Goal: Find contact information: Find contact information

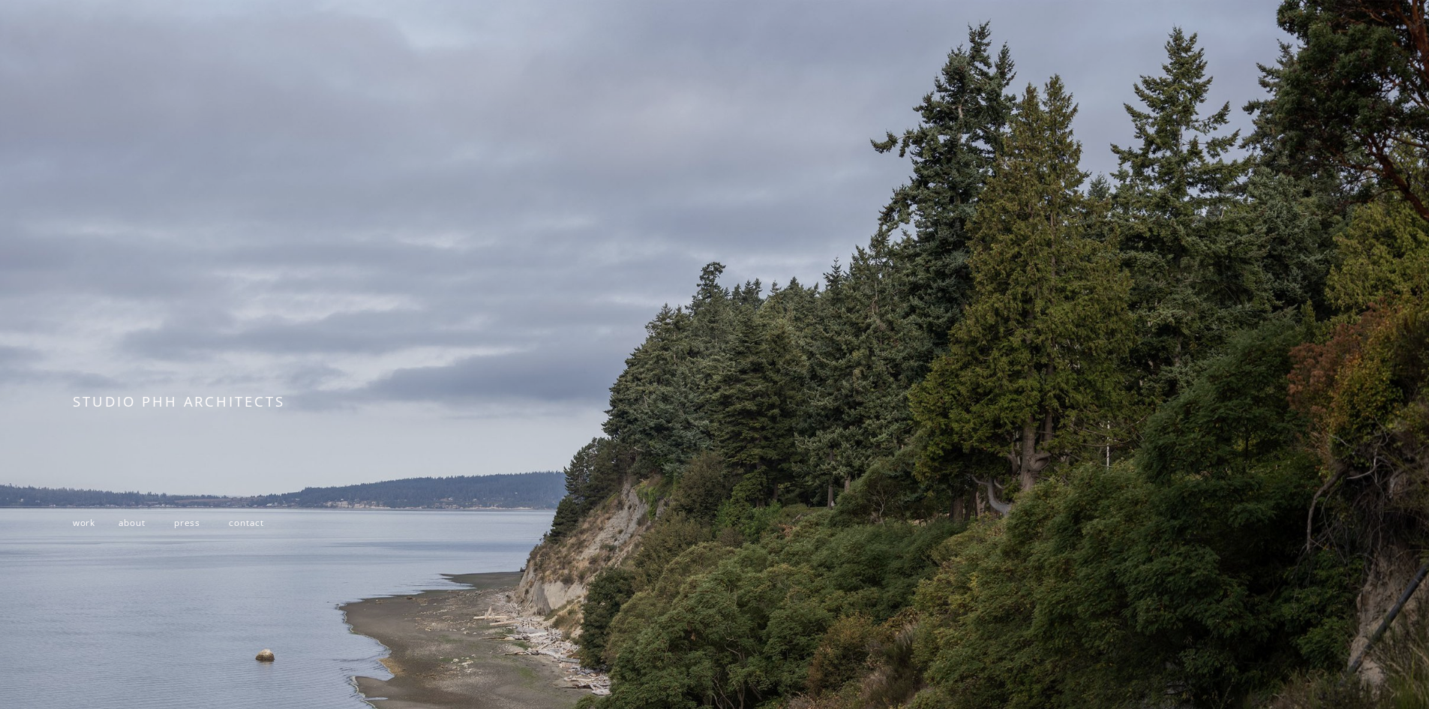
click at [74, 528] on span "work" at bounding box center [84, 522] width 23 height 12
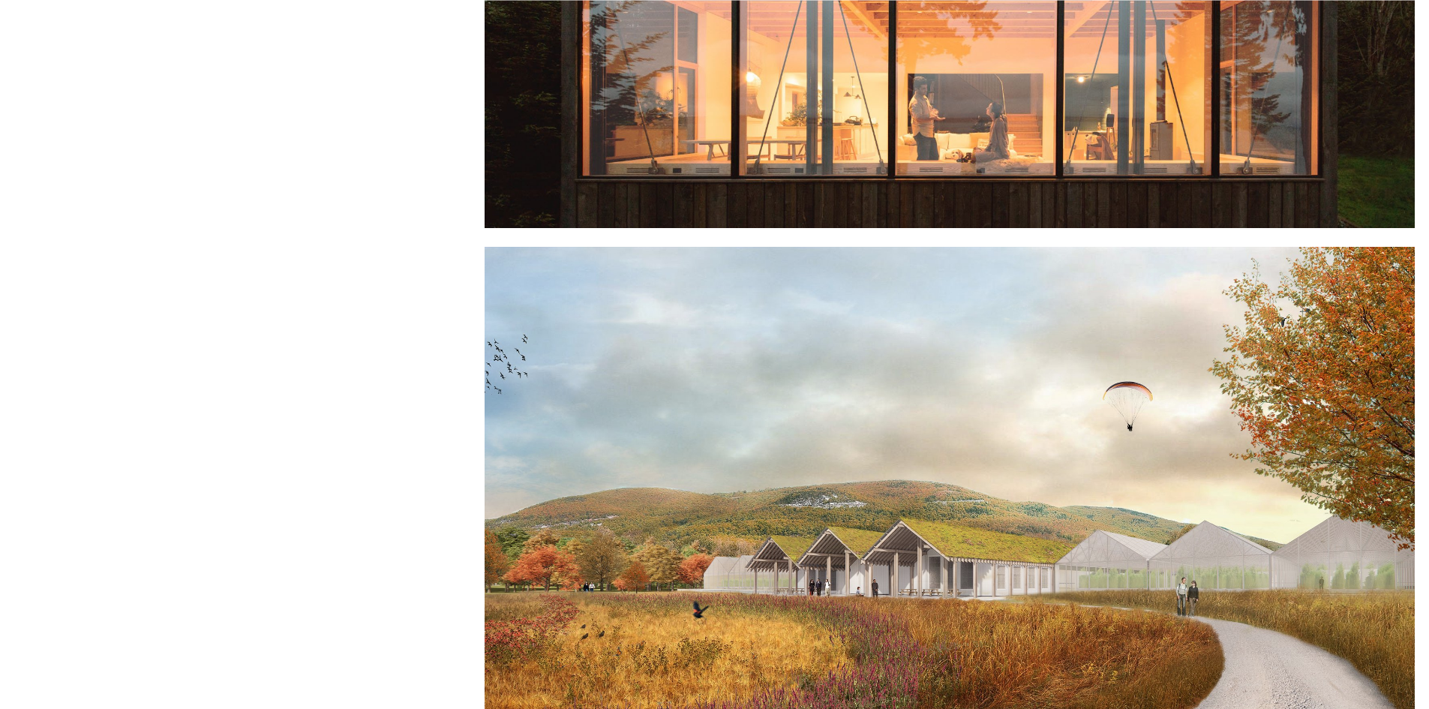
scroll to position [2626, 0]
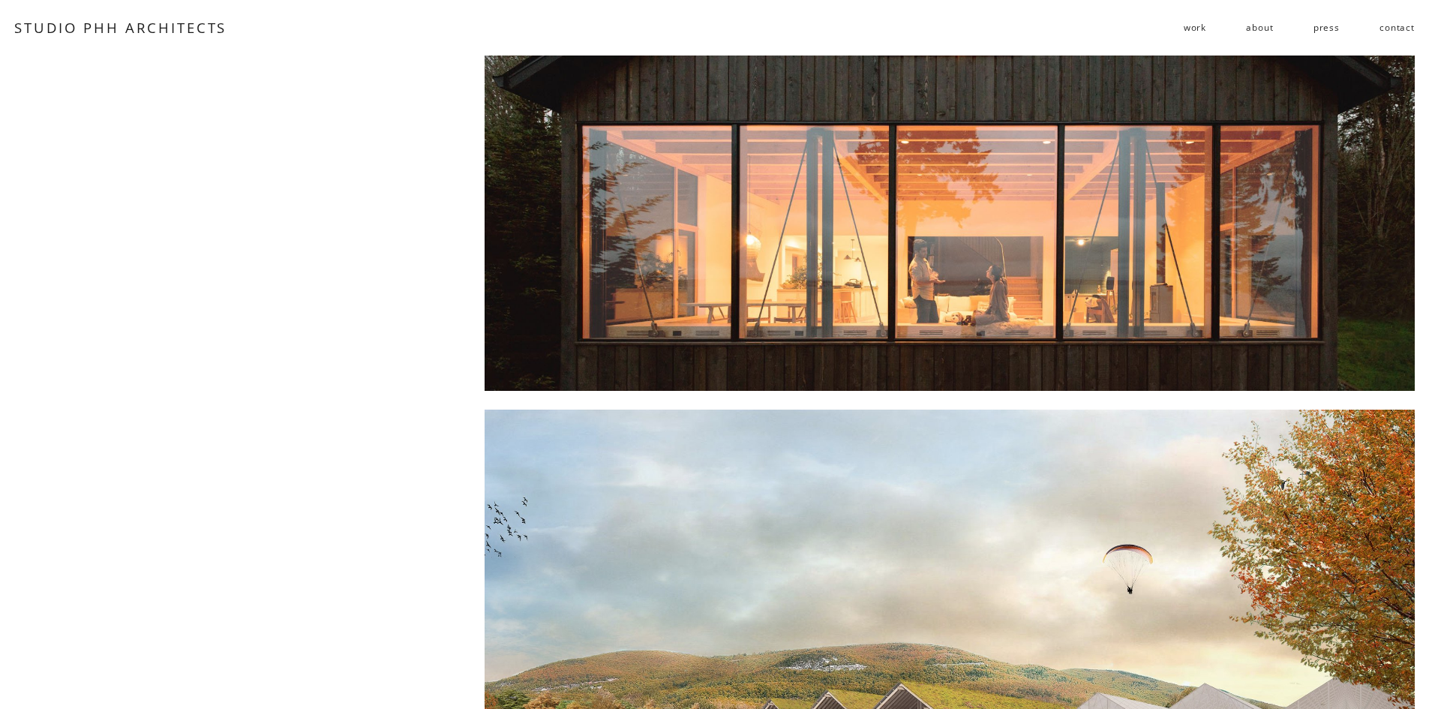
click at [981, 242] on div at bounding box center [950, 83] width 930 height 617
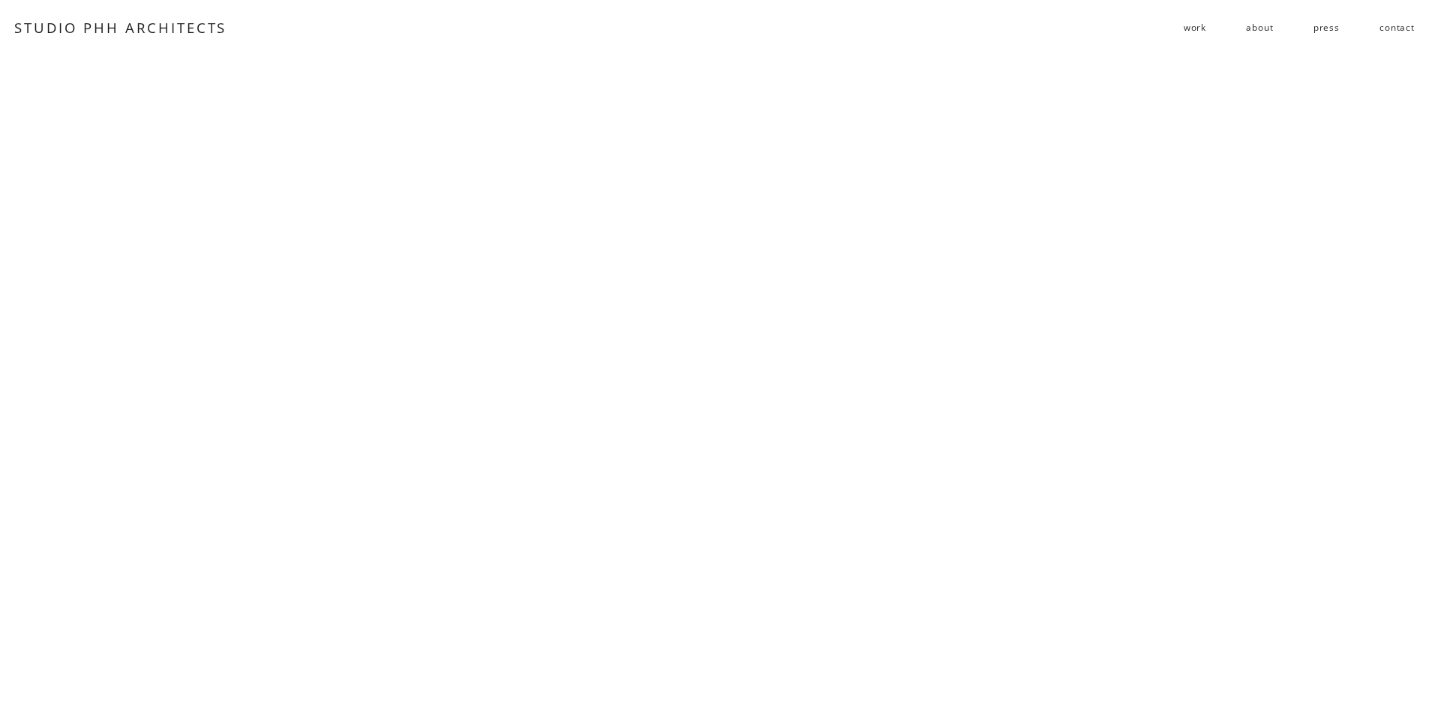
scroll to position [7178, 0]
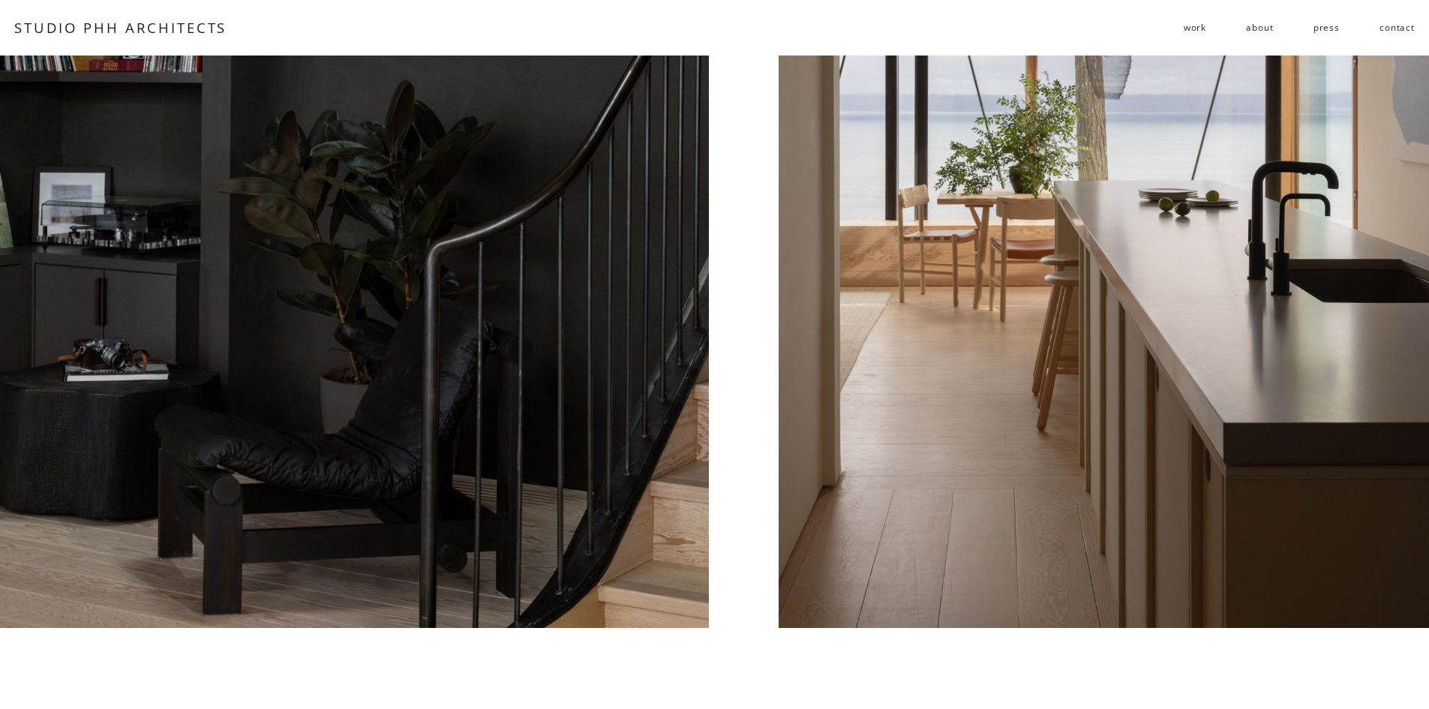
click at [536, 376] on div at bounding box center [354, 124] width 709 height 1008
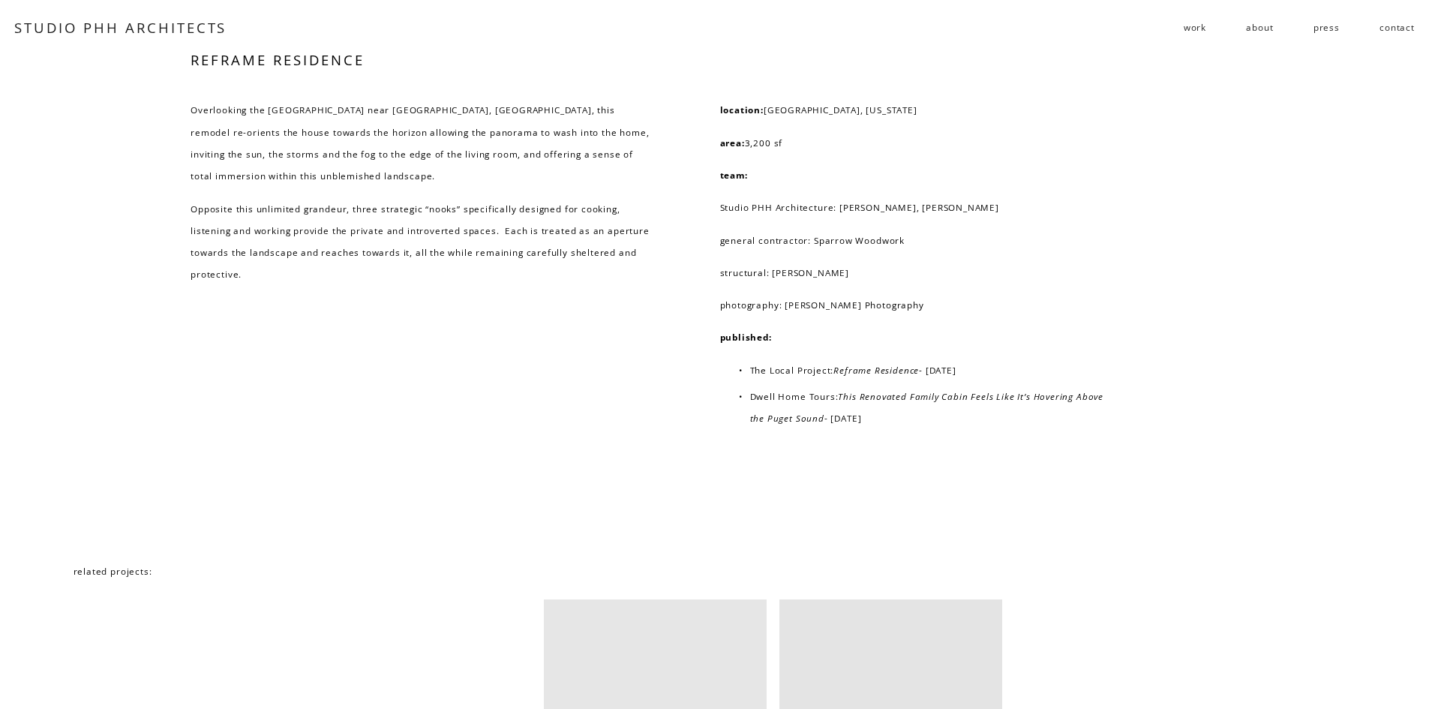
scroll to position [9659, 0]
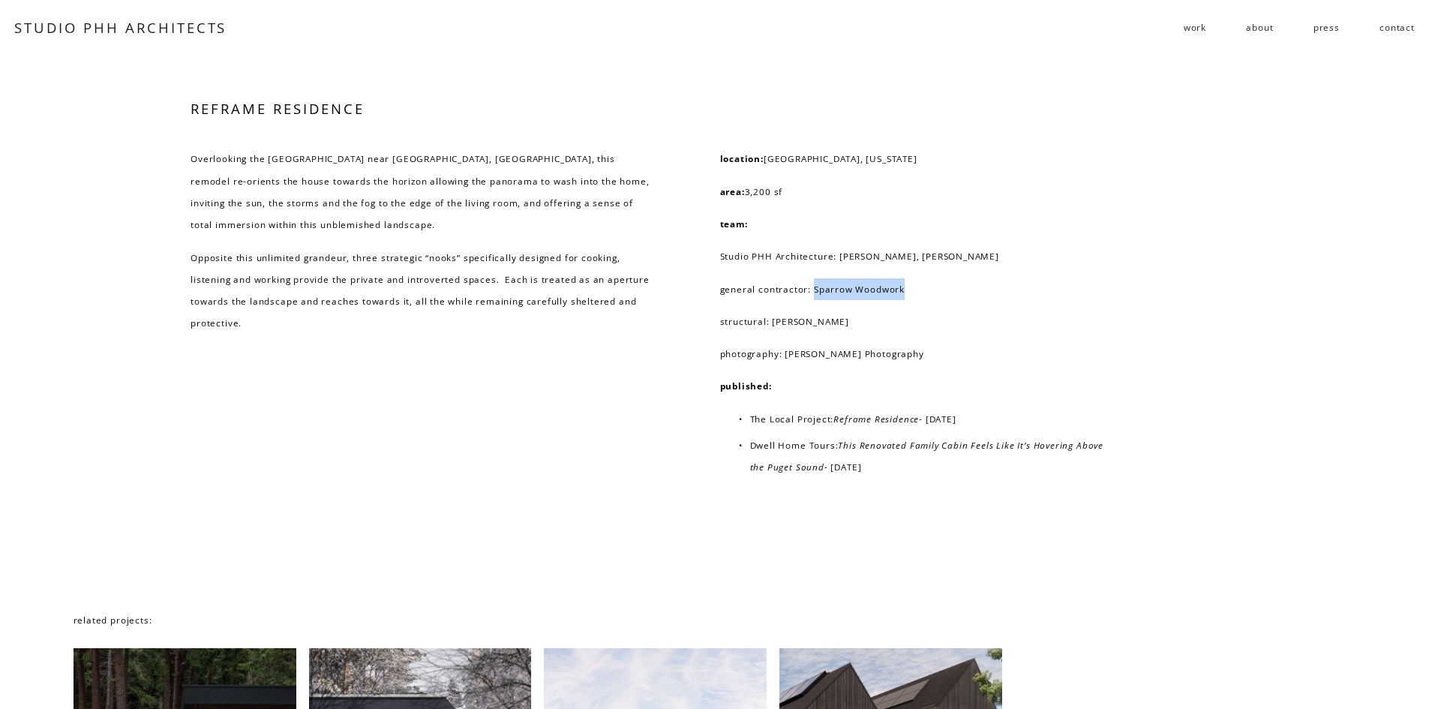
drag, startPoint x: 918, startPoint y: 341, endPoint x: 813, endPoint y: 347, distance: 105.2
click at [813, 300] on p "general contractor: Sparrow Woodwork" at bounding box center [920, 289] width 401 height 22
copy p "Sparrow Woodwork"
